Goal: Find specific page/section: Find specific page/section

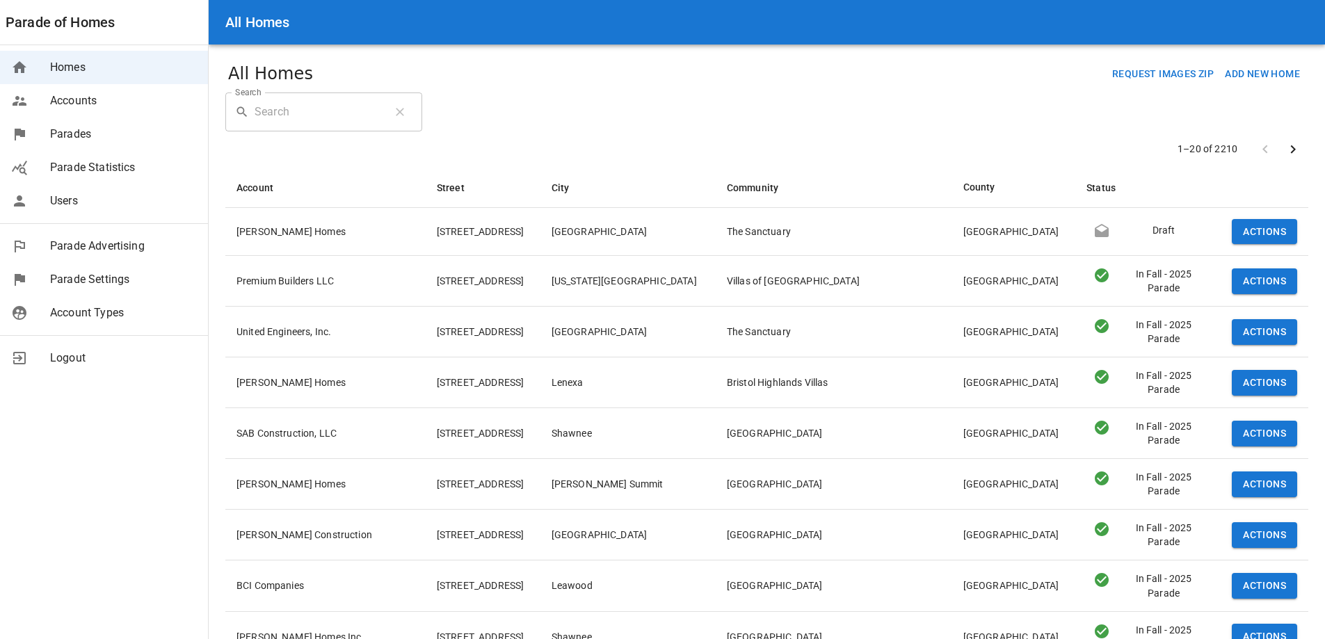
click at [114, 64] on span "Homes" at bounding box center [123, 67] width 147 height 17
